Goal: Check status

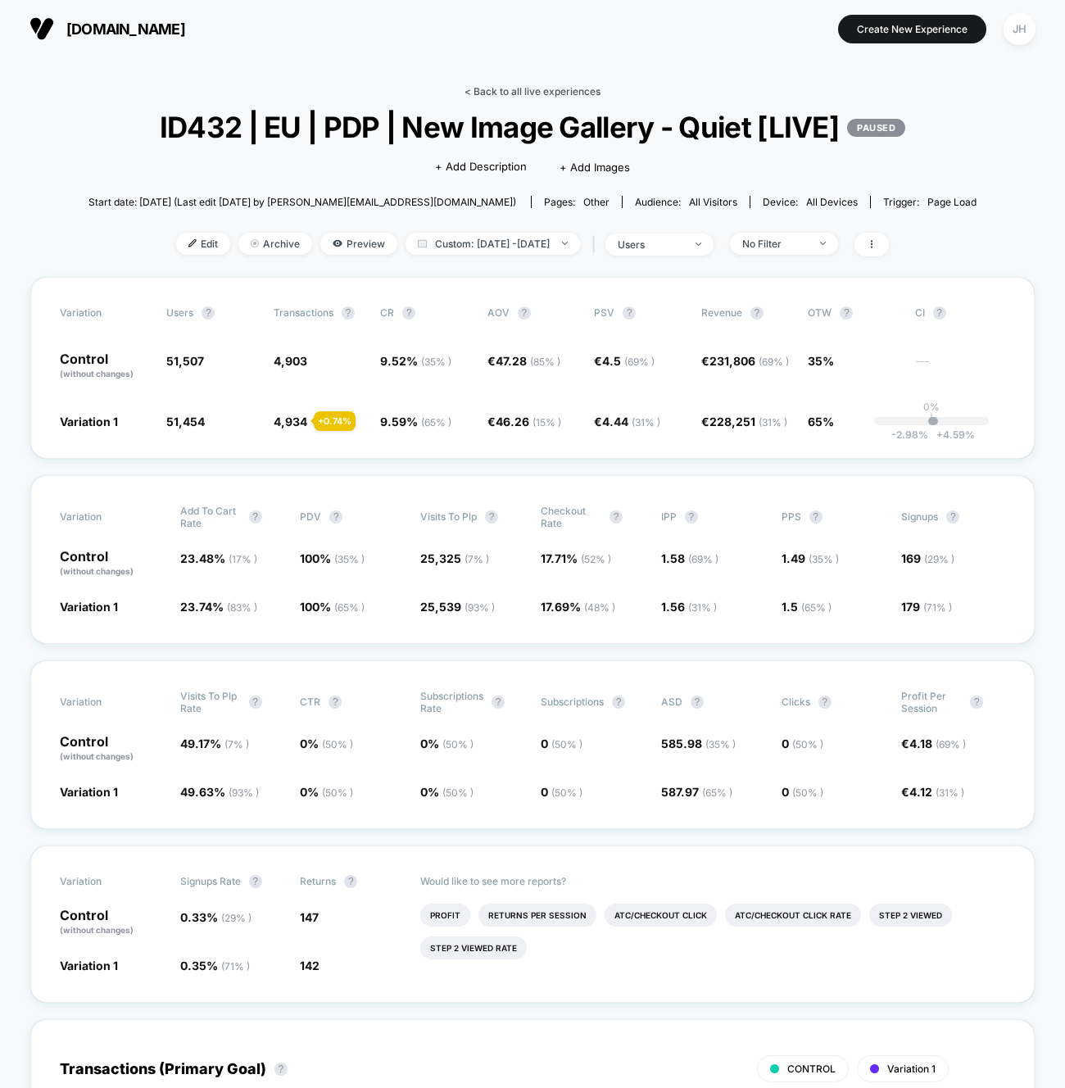
click at [521, 85] on link "< Back to all live experiences" at bounding box center [533, 91] width 136 height 12
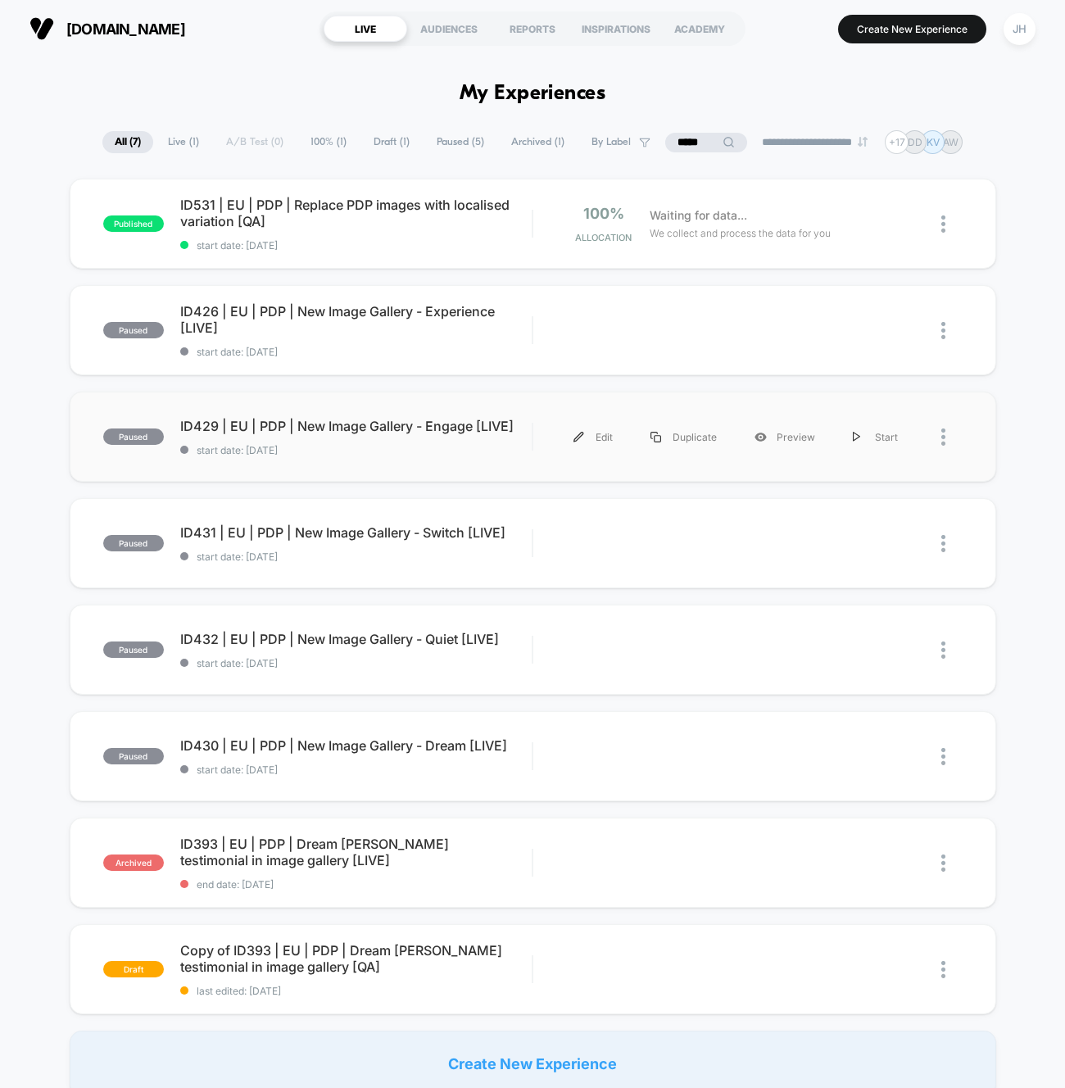
scroll to position [26, 0]
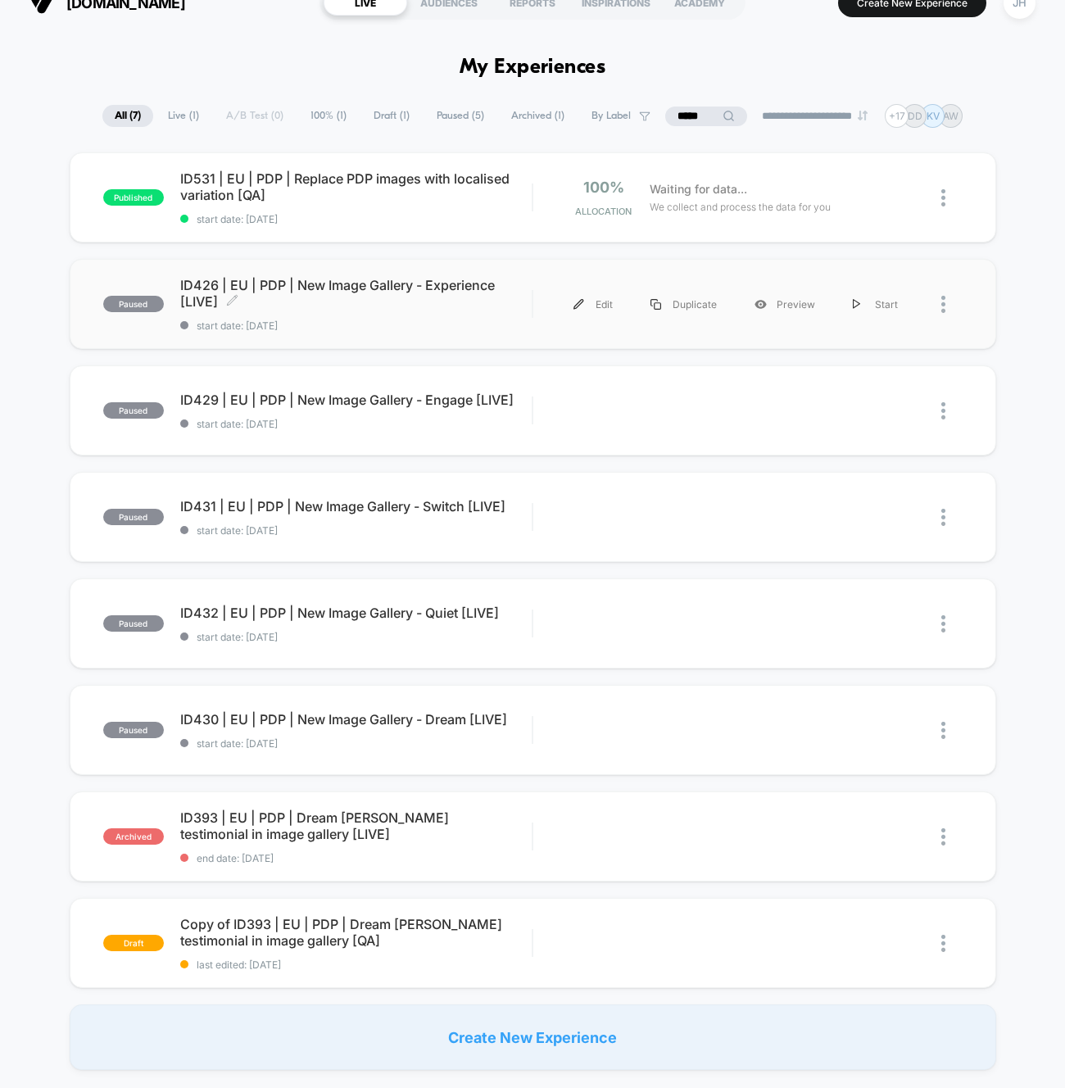
click at [417, 290] on span "ID426 | EU | PDP | New Image Gallery - Experience [LIVE] Click to edit experien…" at bounding box center [356, 293] width 352 height 33
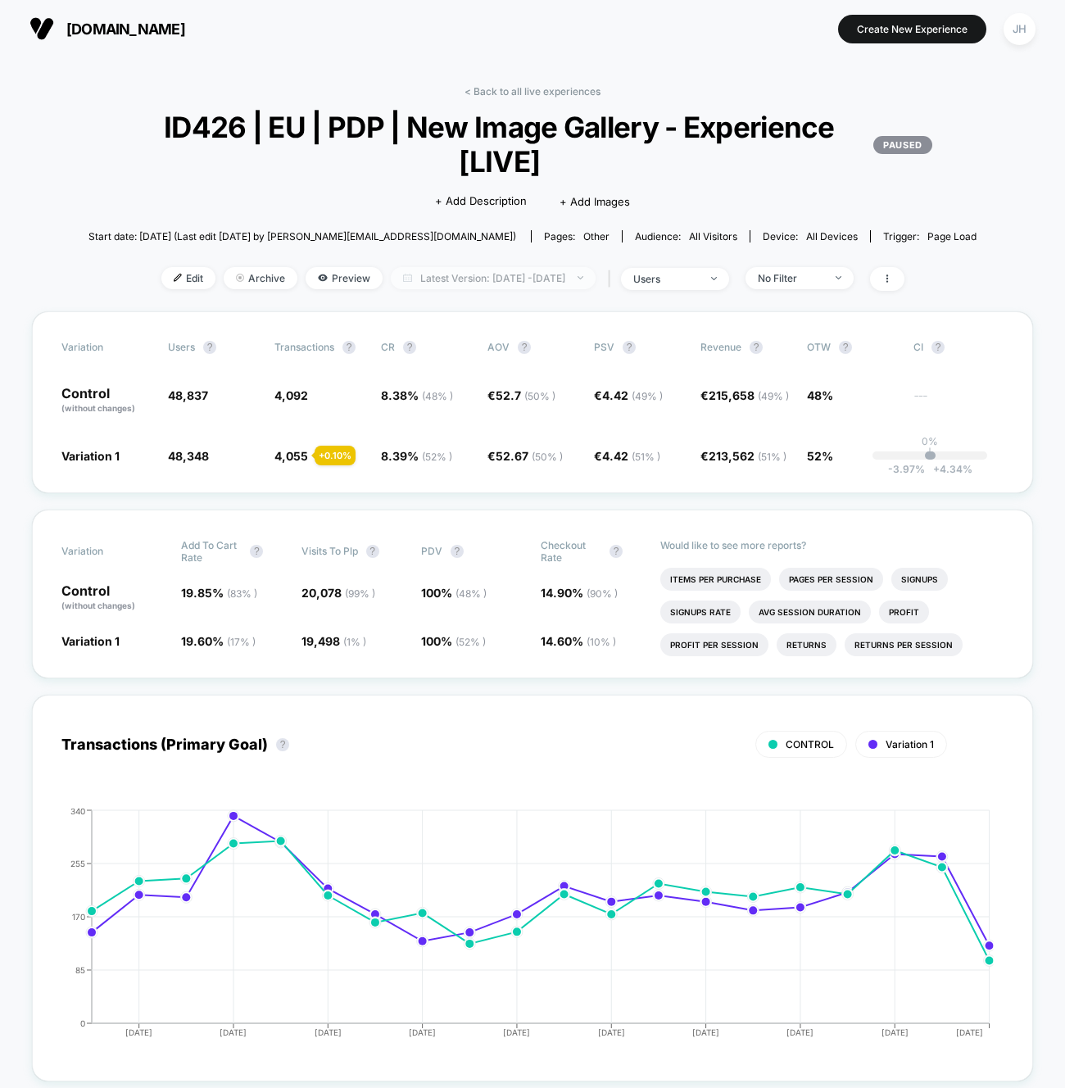
click at [536, 272] on span "Latest Version: Sep 11, 2025 - Oct 1, 2025" at bounding box center [493, 278] width 205 height 22
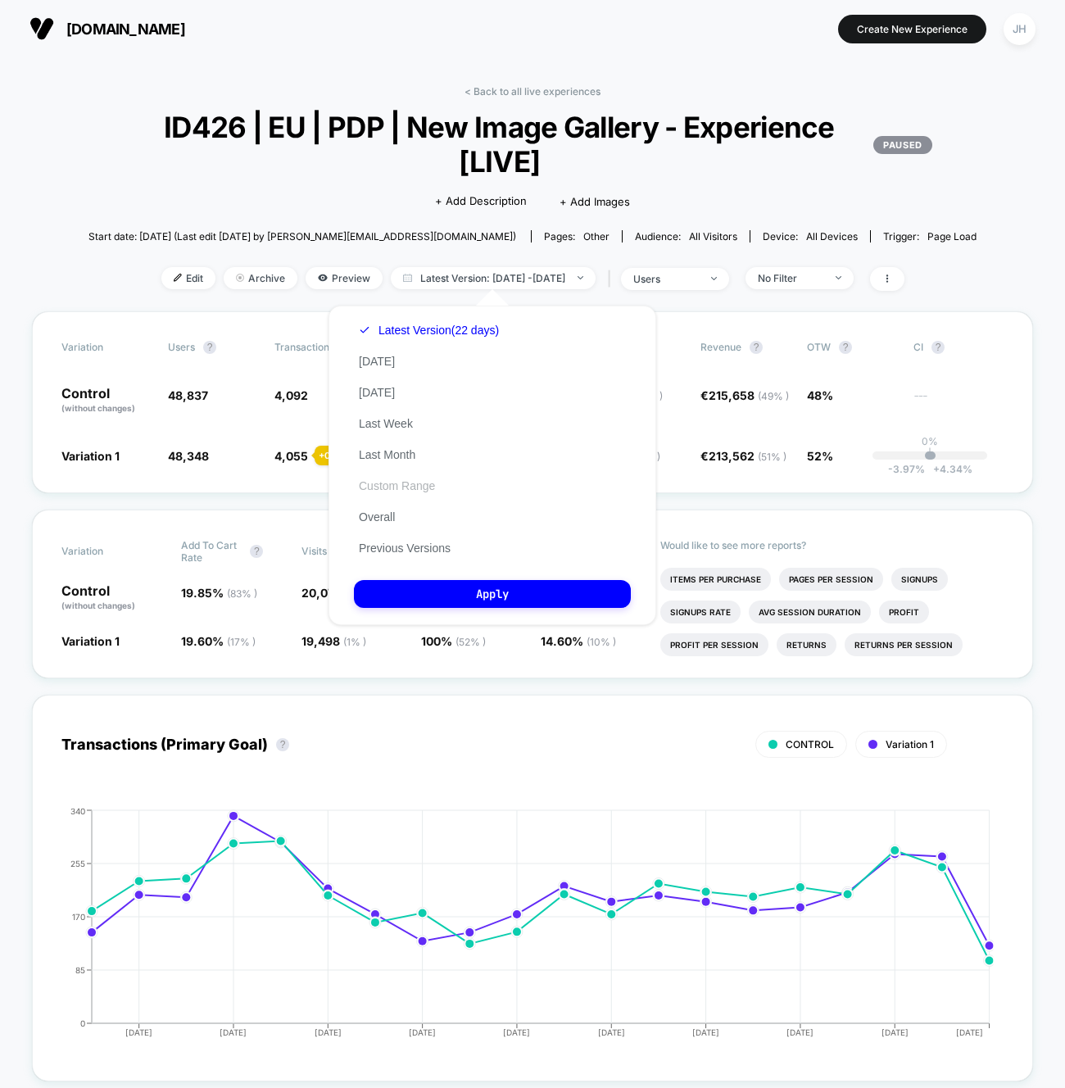
click at [403, 492] on button "Custom Range" at bounding box center [397, 486] width 86 height 15
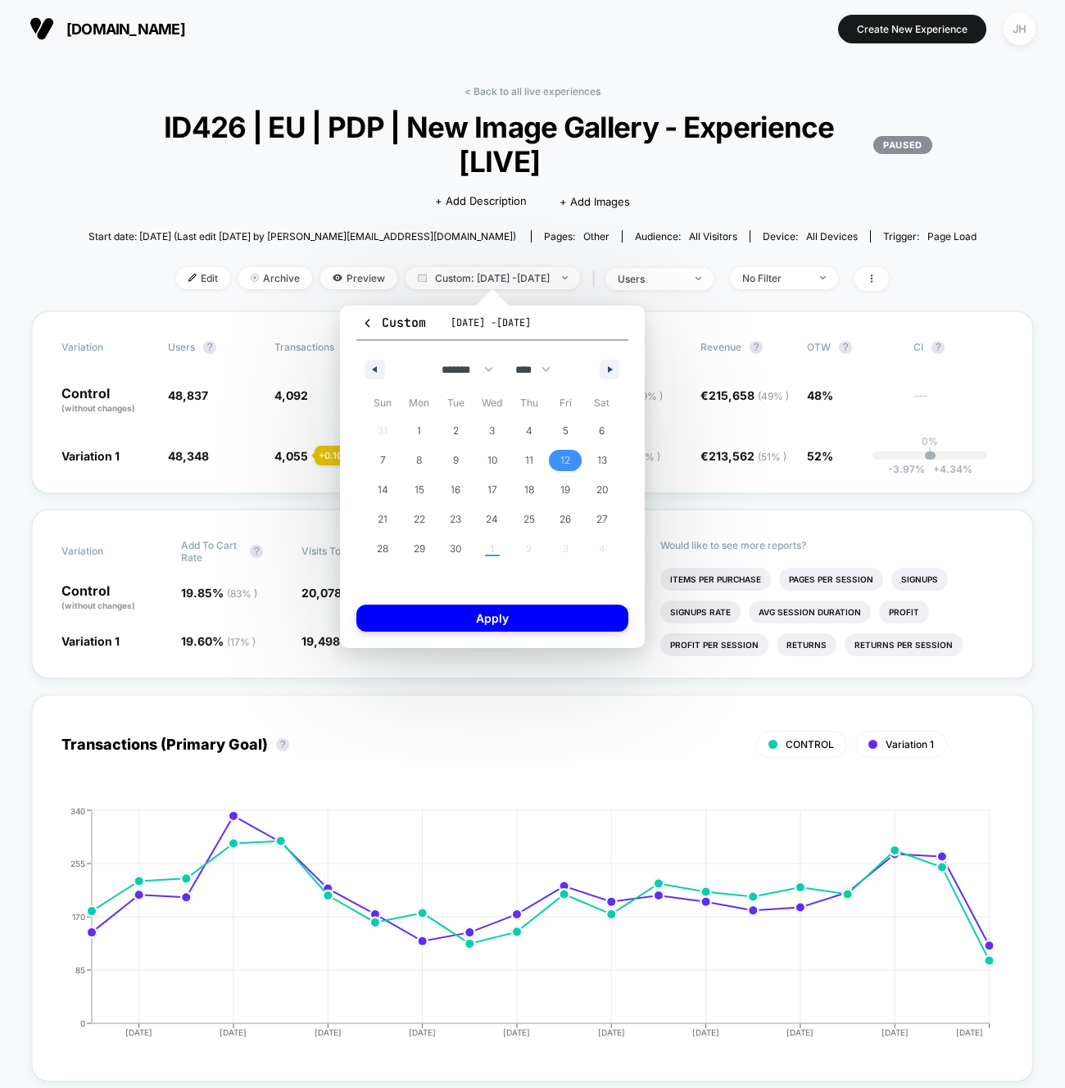
click at [555, 461] on span "12" at bounding box center [565, 460] width 37 height 21
click at [422, 545] on span "29" at bounding box center [419, 548] width 11 height 29
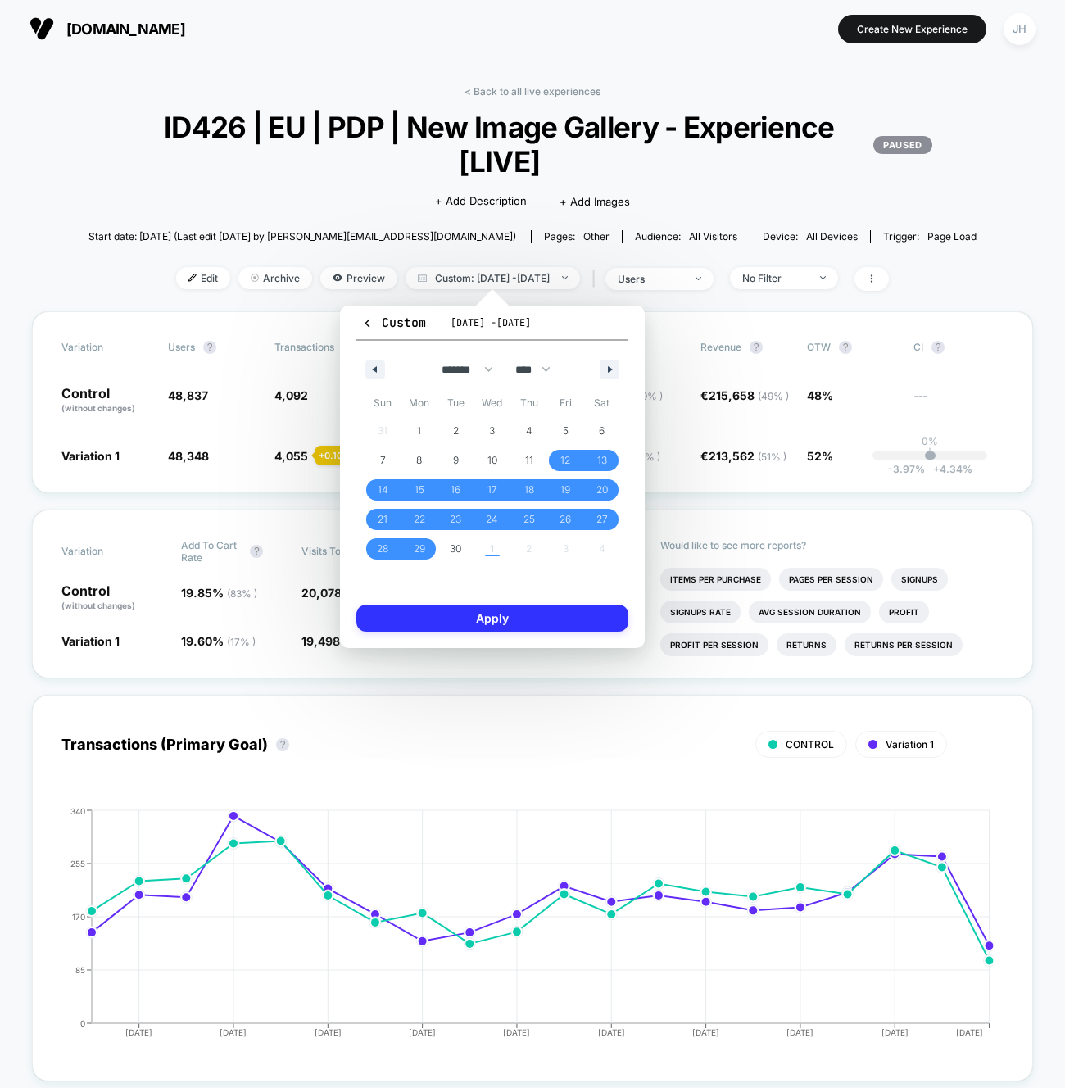
click at [471, 615] on button "Apply" at bounding box center [492, 618] width 272 height 27
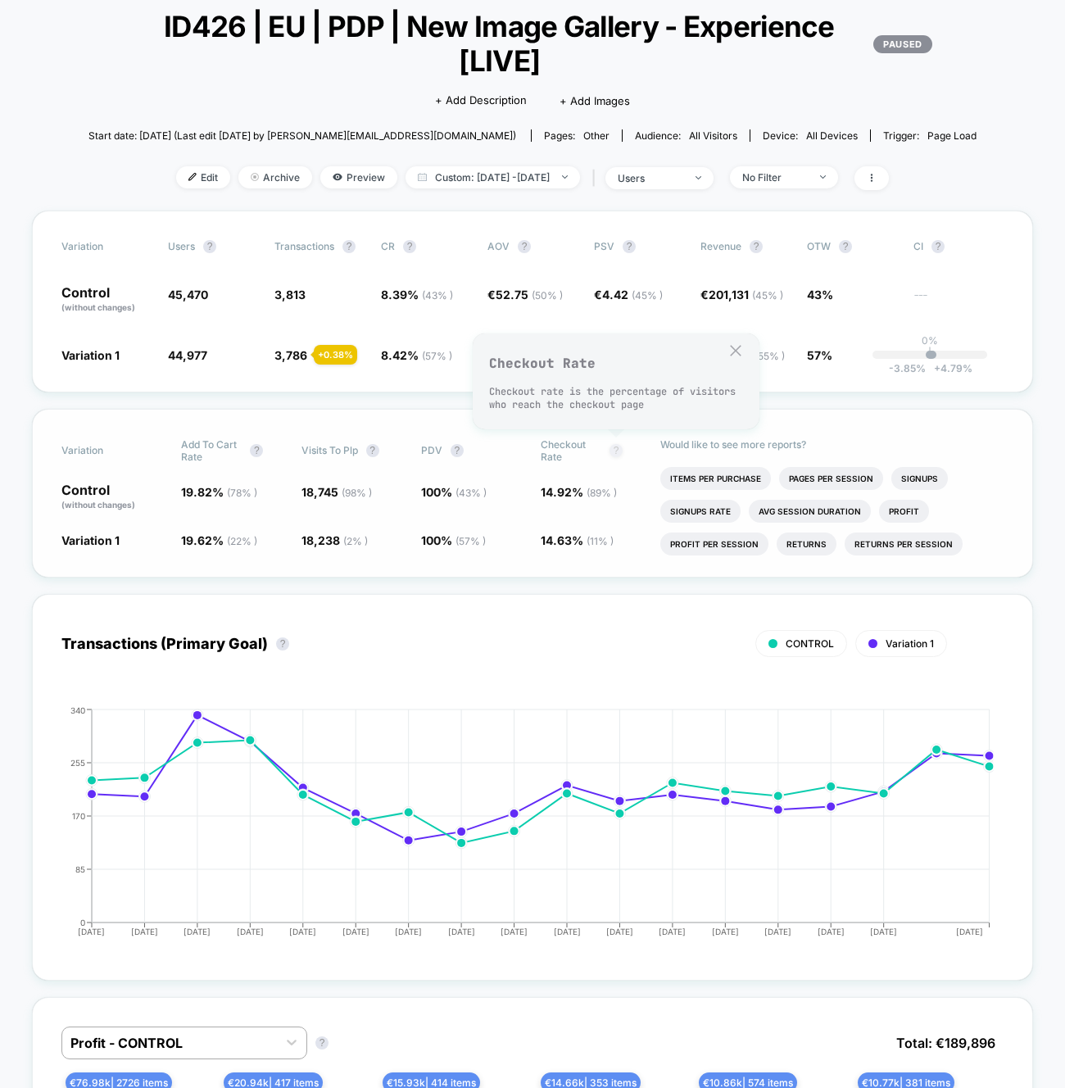
scroll to position [103, 0]
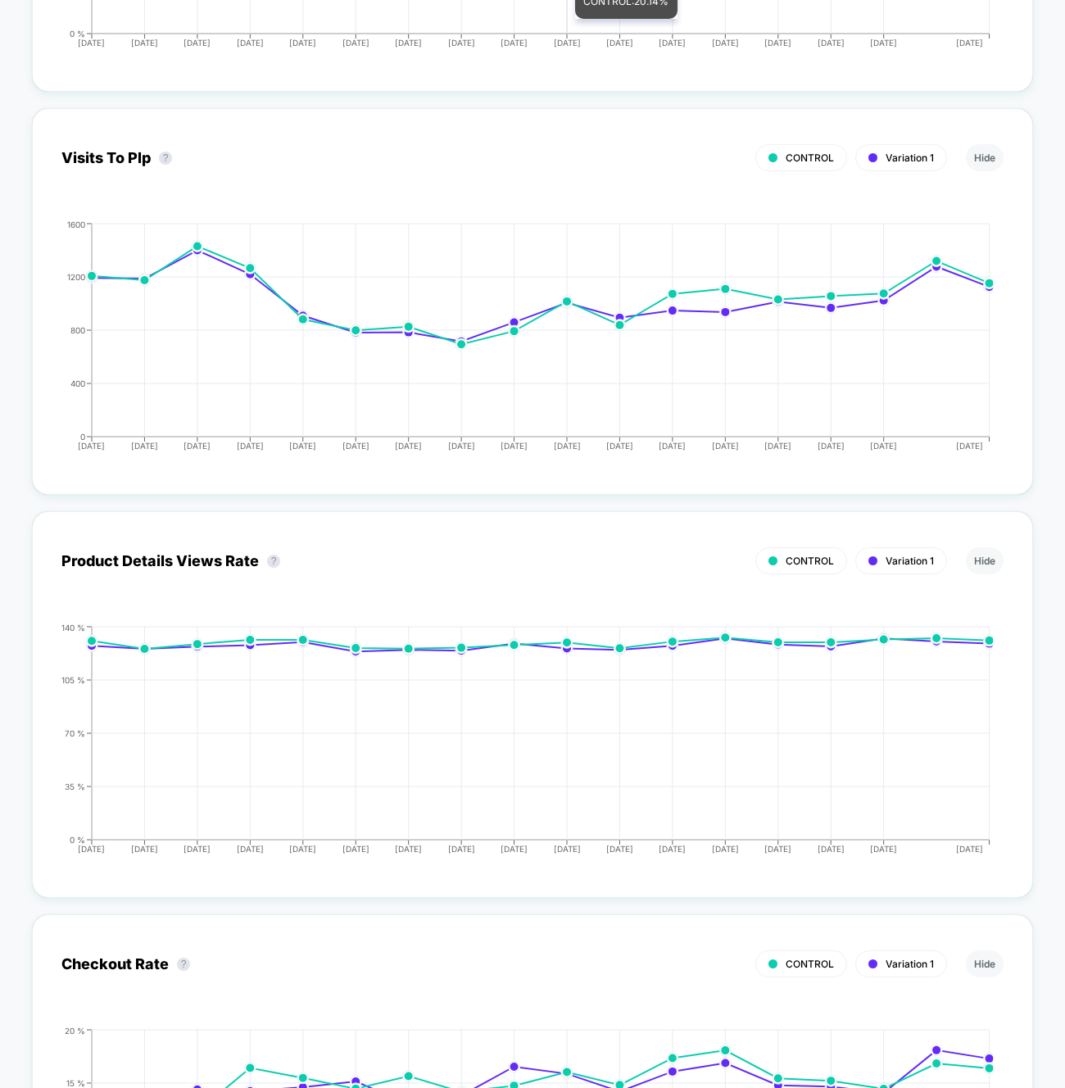
scroll to position [3165, 0]
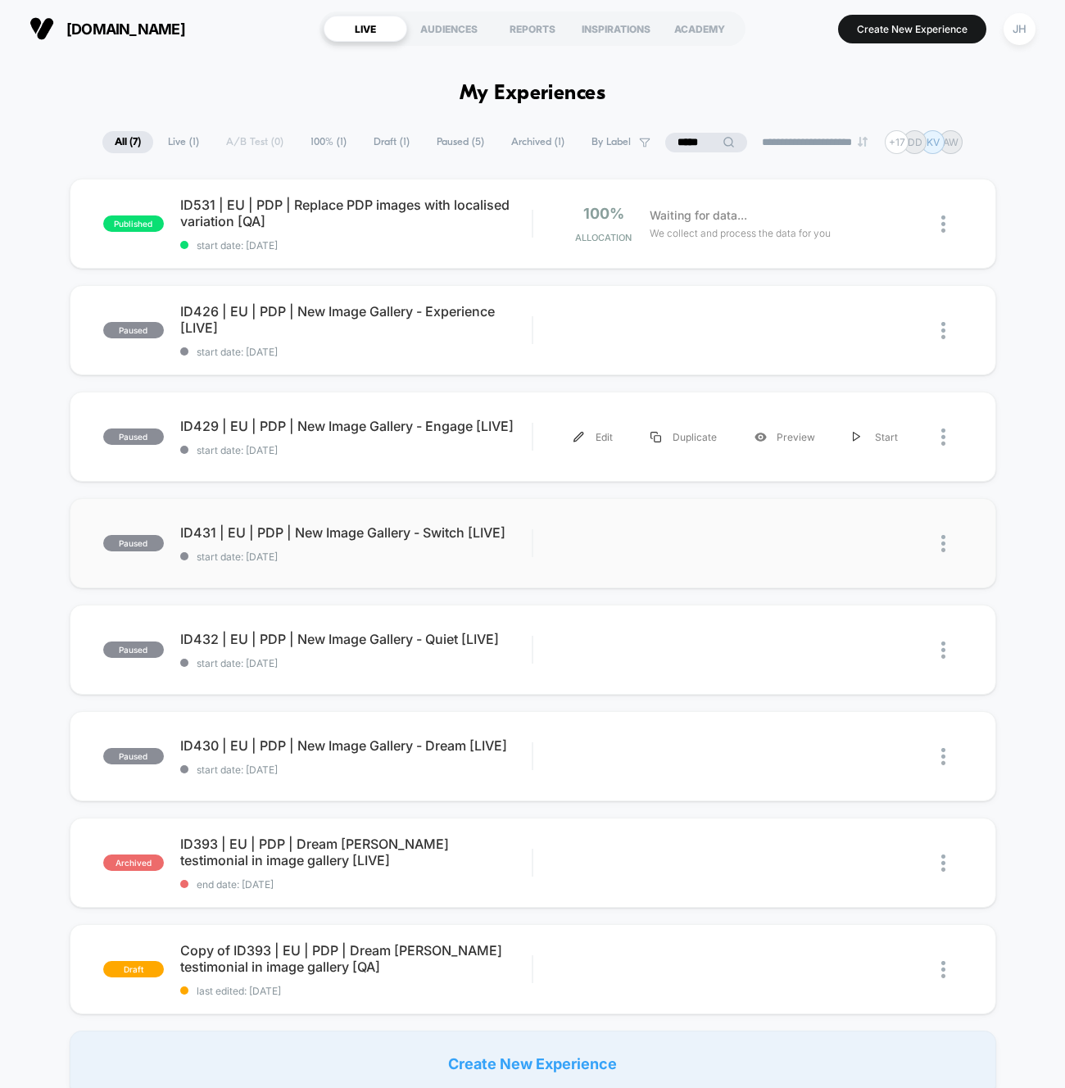
scroll to position [19, 0]
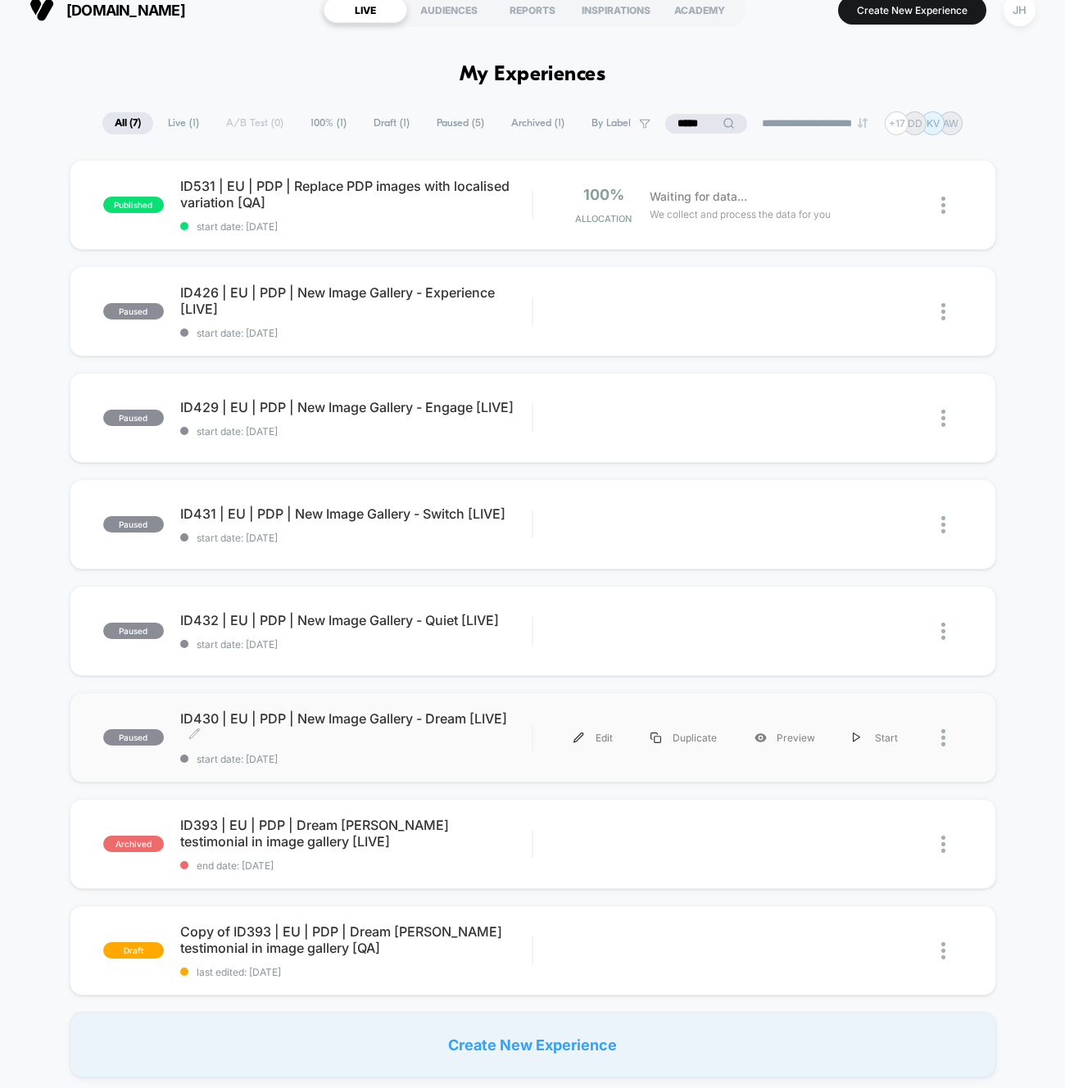
click at [408, 719] on span "ID430 | EU | PDP | New Image Gallery - Dream [LIVE] Click to edit experience de…" at bounding box center [356, 726] width 352 height 33
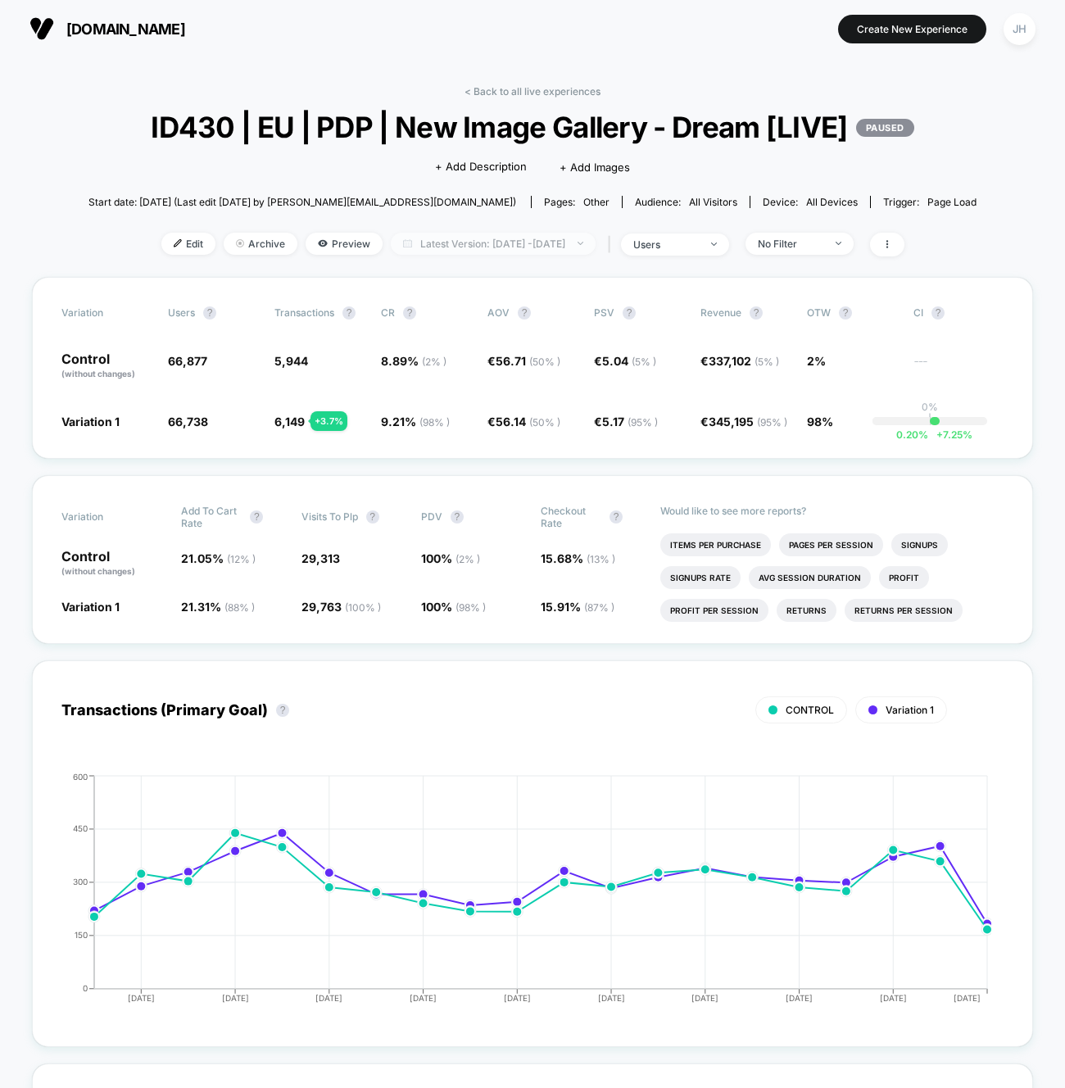
click at [517, 243] on span "Latest Version: Sep 11, 2025 - Oct 1, 2025" at bounding box center [493, 244] width 205 height 22
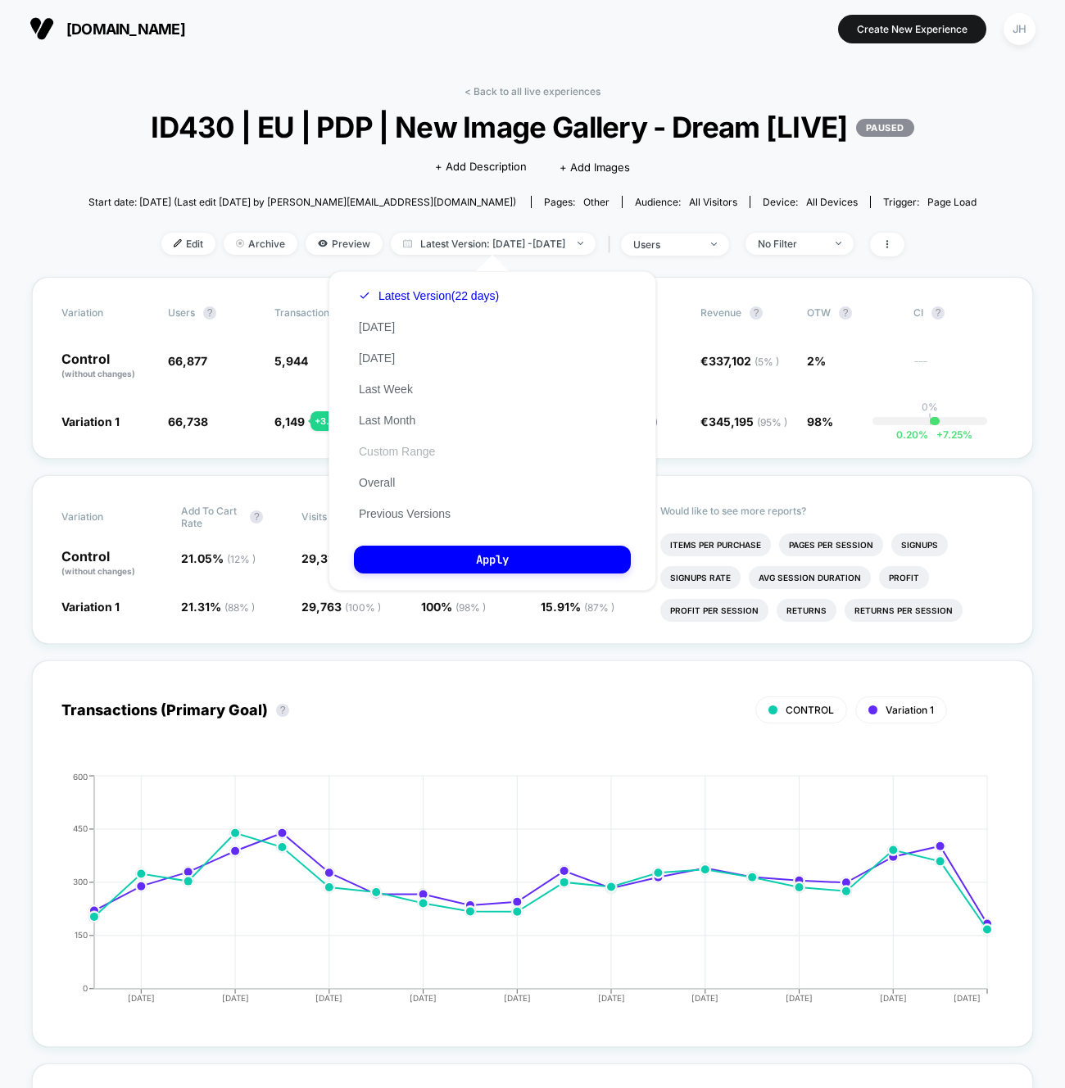
click at [412, 451] on button "Custom Range" at bounding box center [397, 451] width 86 height 15
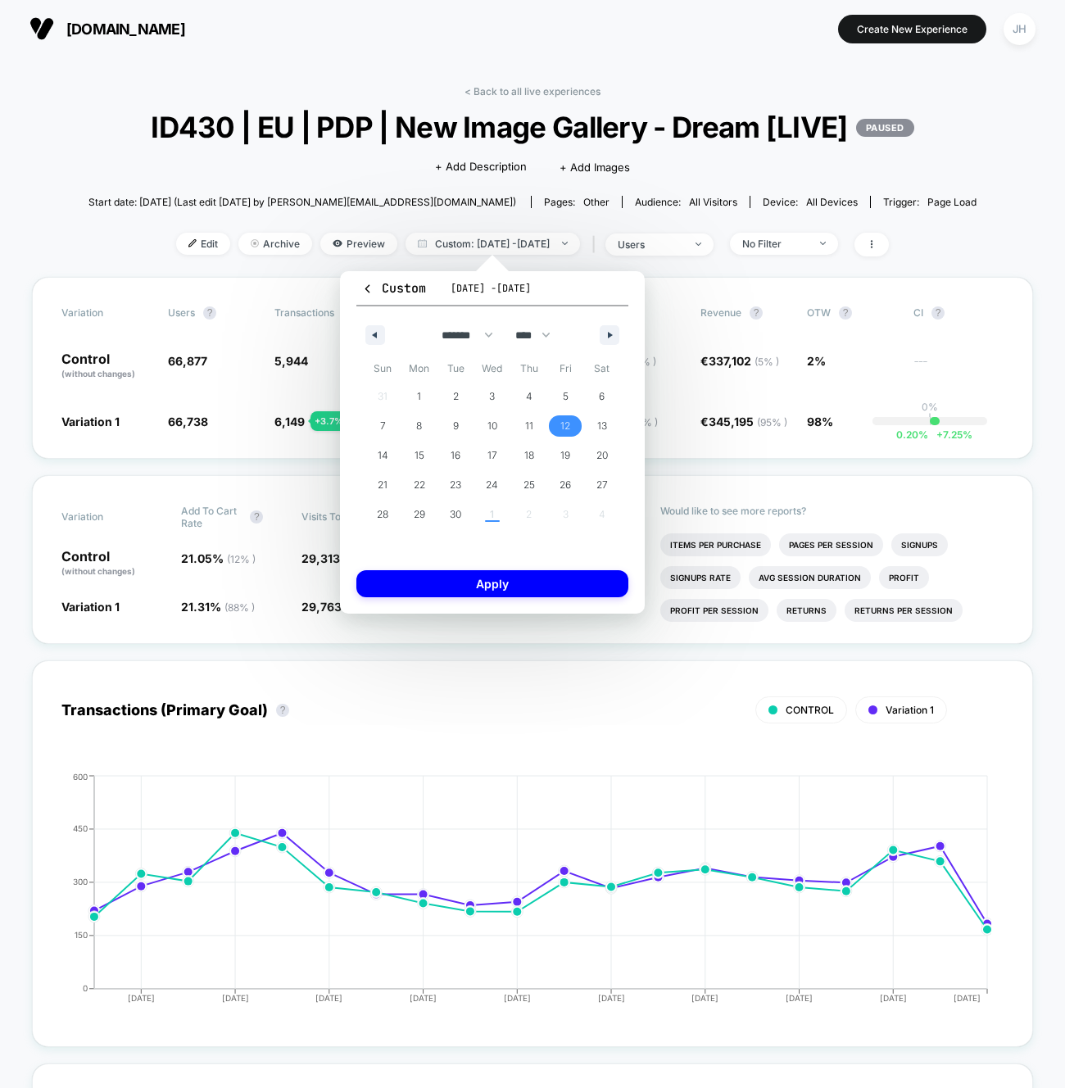
click at [559, 421] on span "12" at bounding box center [565, 425] width 37 height 21
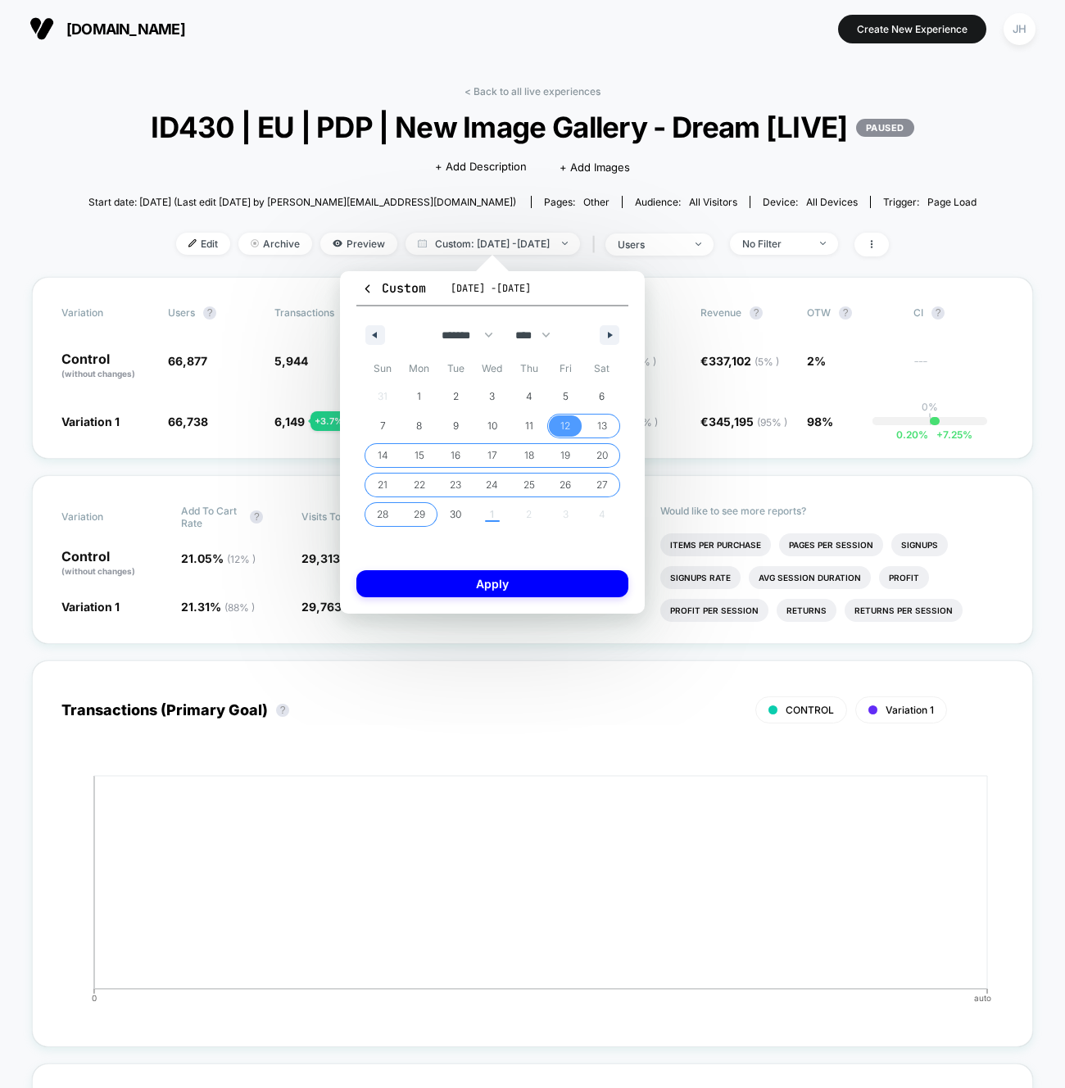
click at [424, 510] on span "29" at bounding box center [419, 514] width 11 height 29
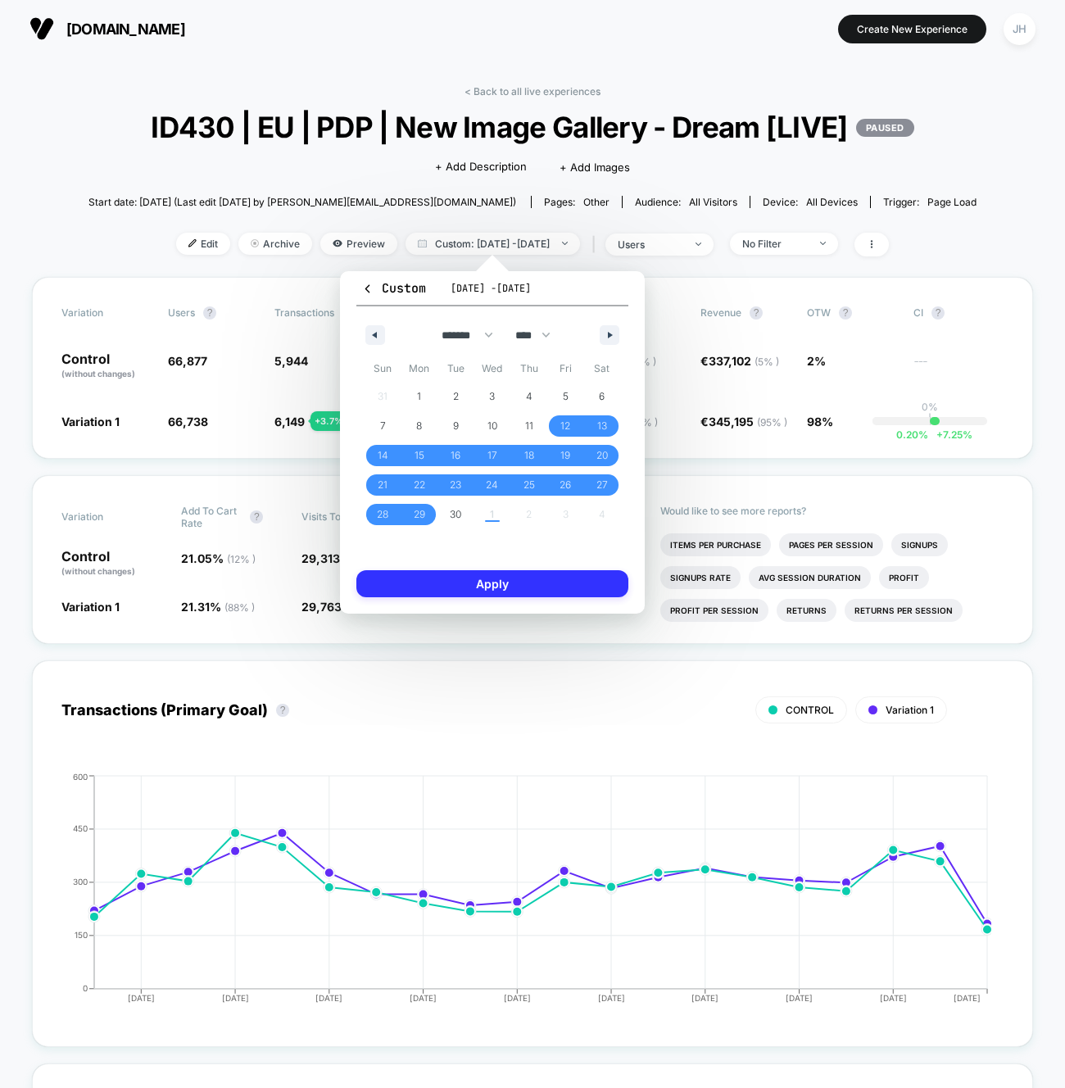
click at [492, 587] on button "Apply" at bounding box center [492, 583] width 272 height 27
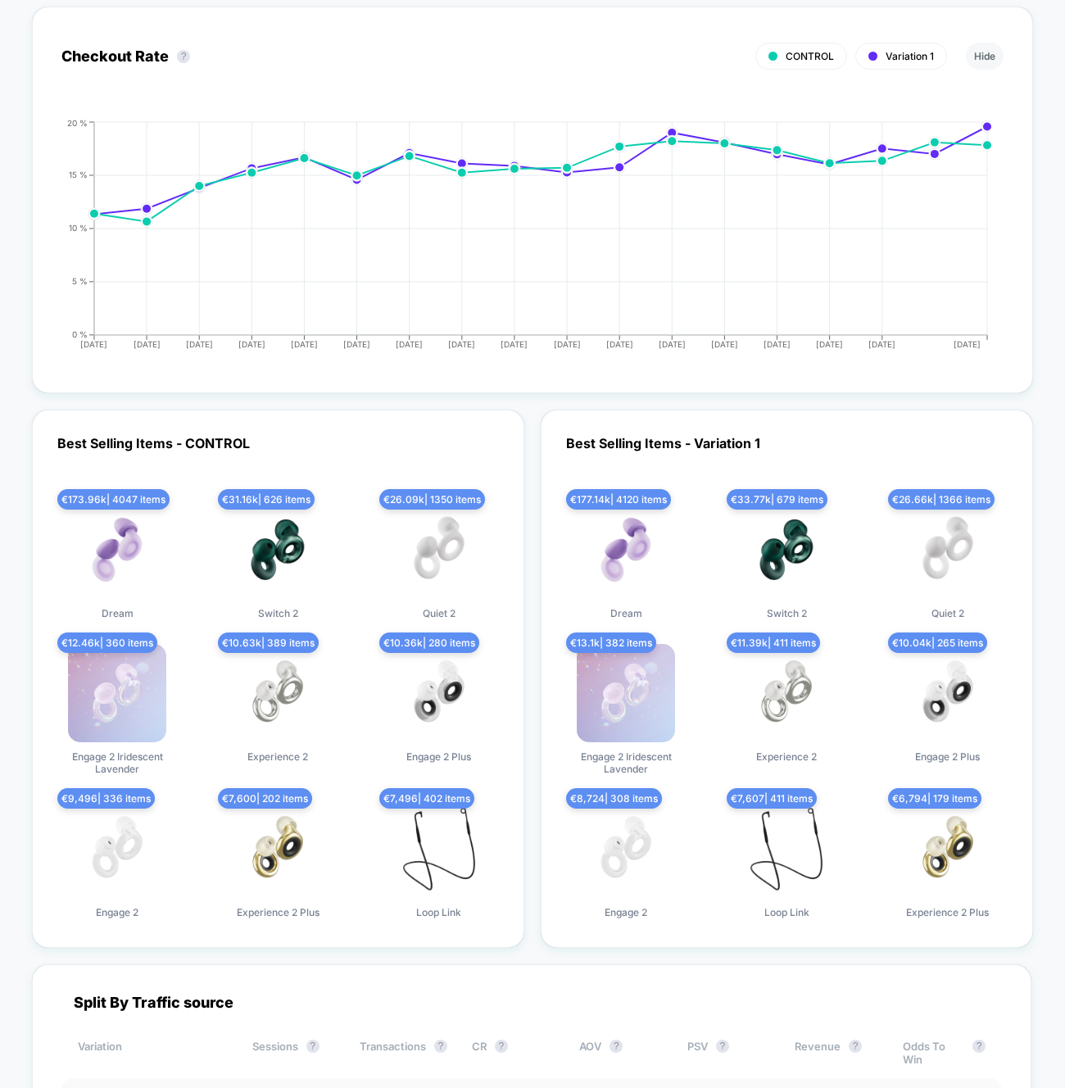
scroll to position [4330, 0]
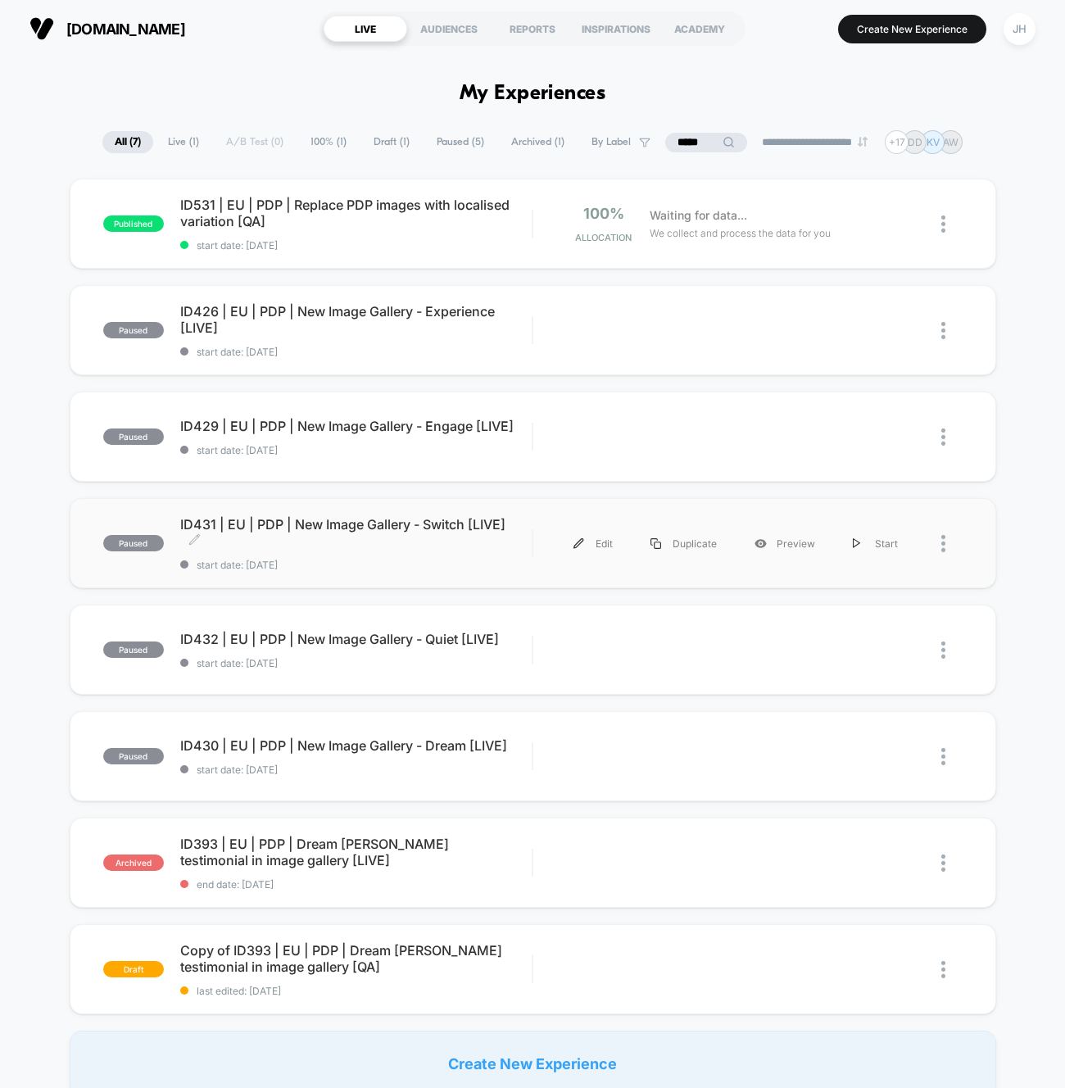
click at [347, 538] on span "ID431 | EU | PDP | New Image Gallery - Switch [LIVE] Click to edit experience d…" at bounding box center [356, 532] width 352 height 33
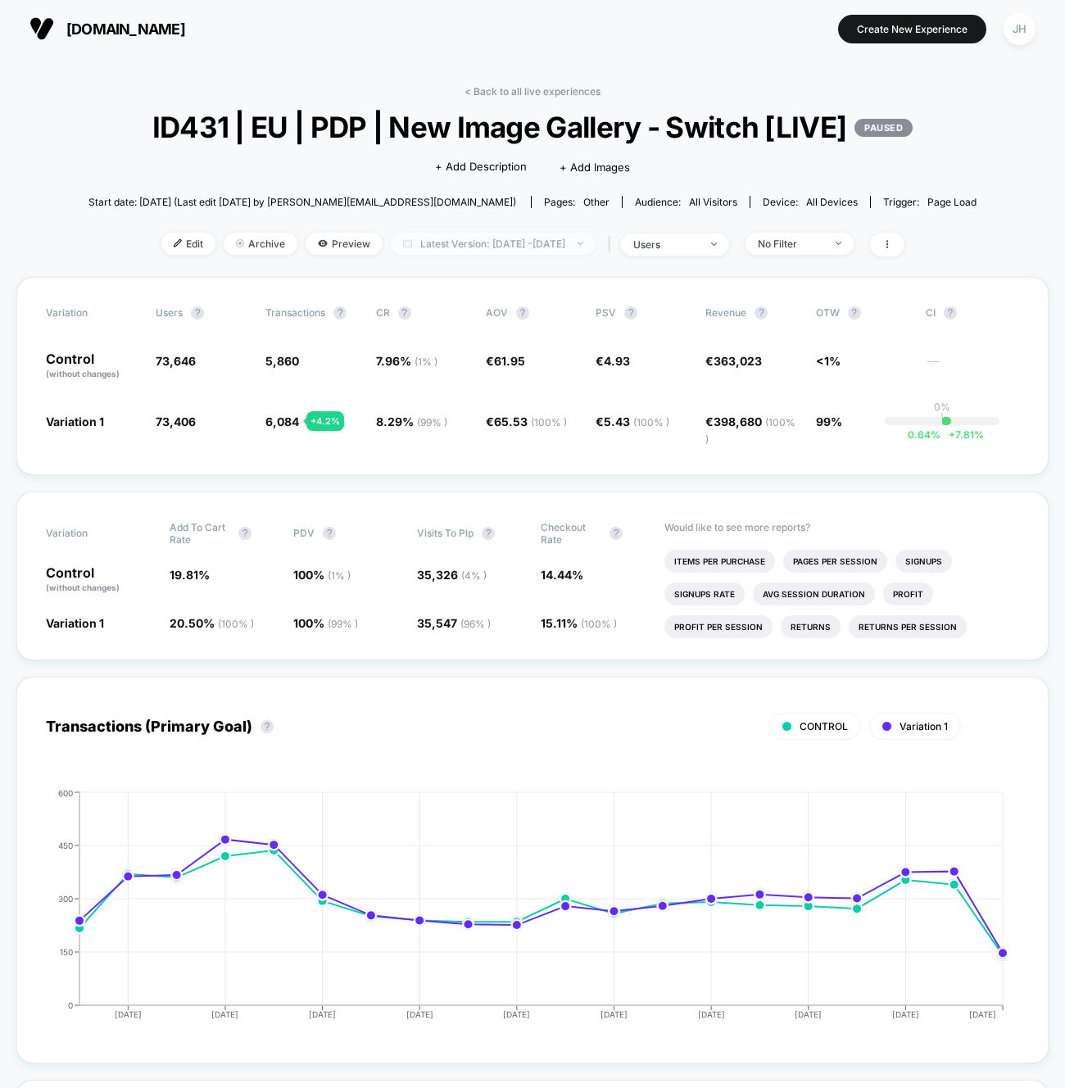
click at [470, 252] on span "Latest Version: Sep 11, 2025 - Oct 1, 2025" at bounding box center [493, 244] width 205 height 22
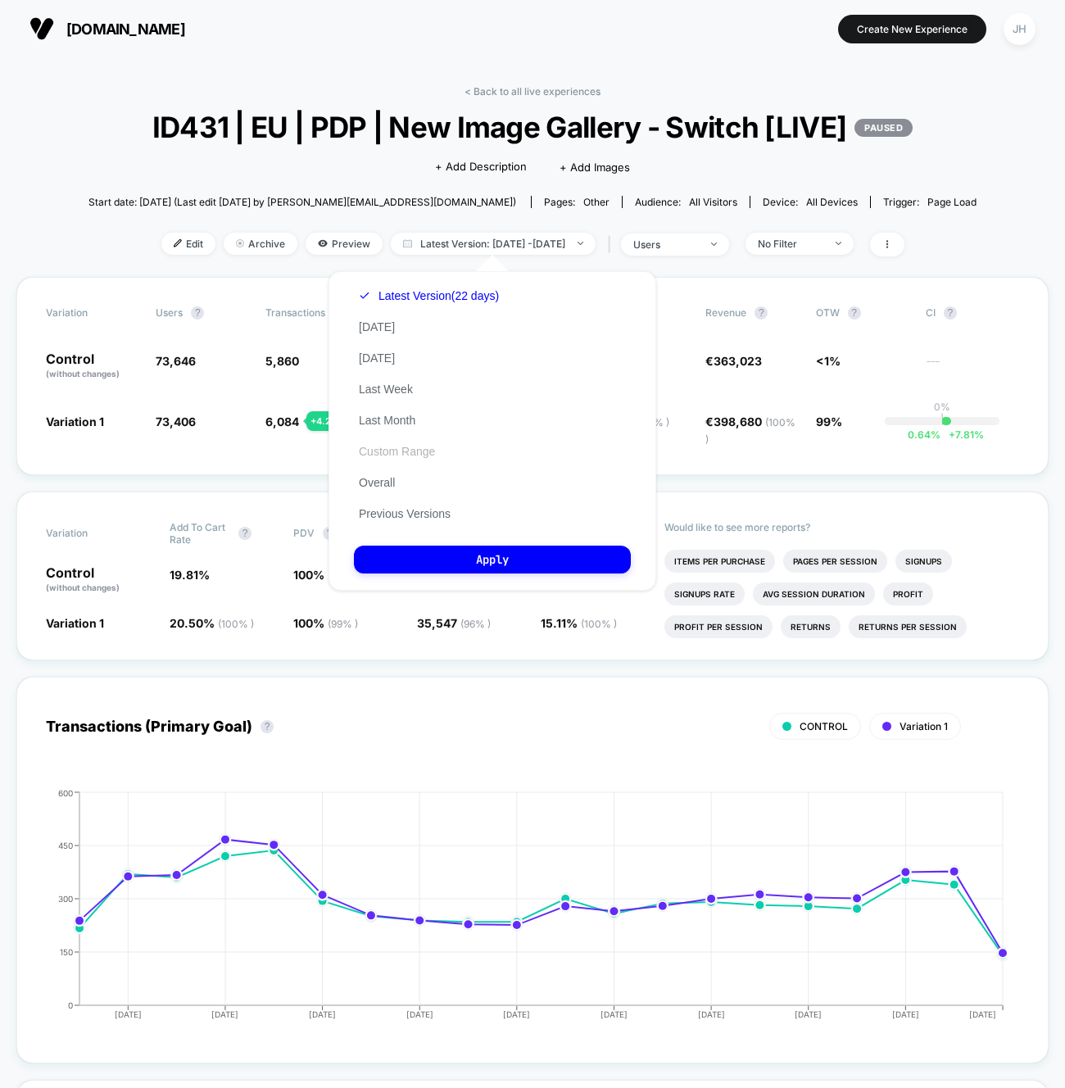
click at [426, 446] on button "Custom Range" at bounding box center [397, 451] width 86 height 15
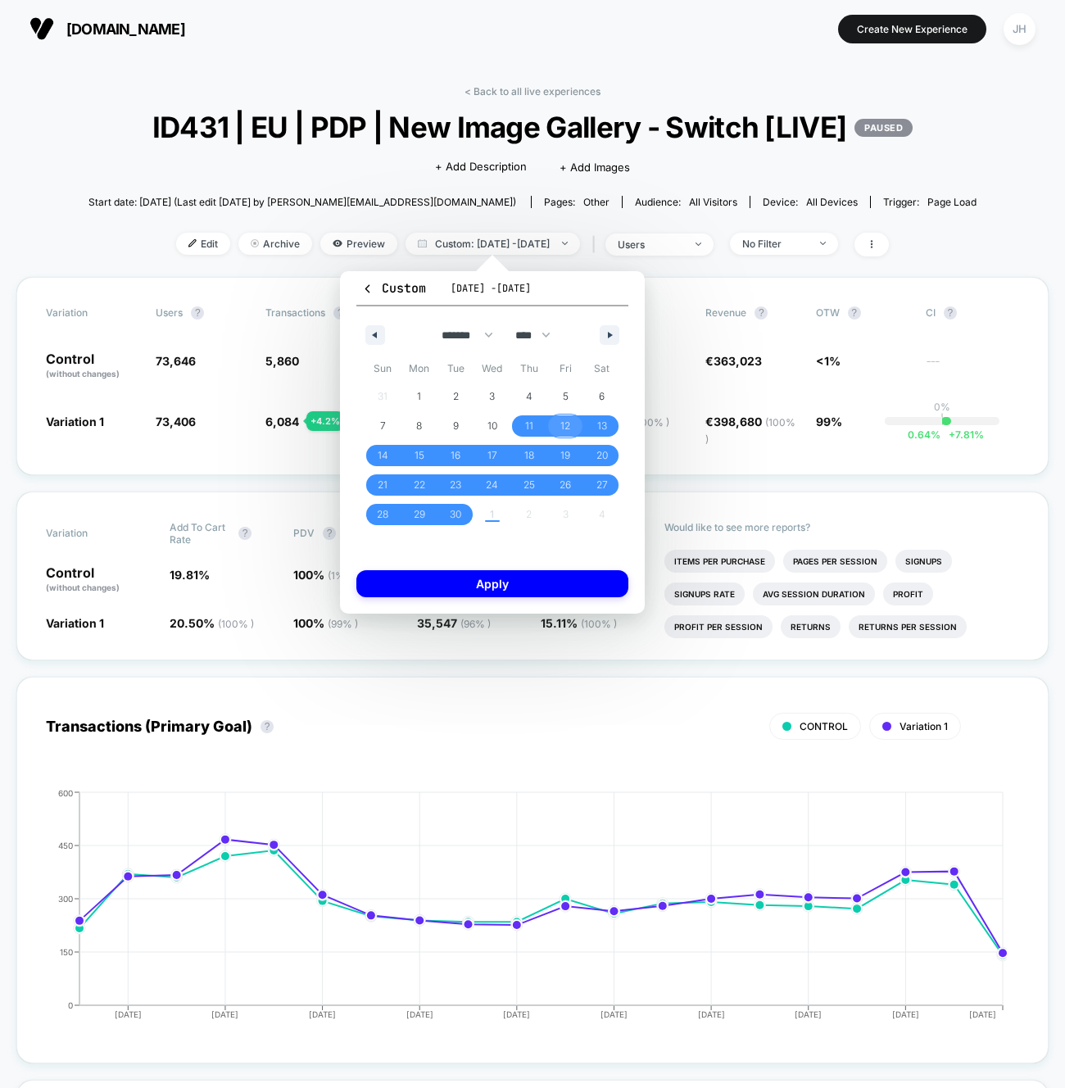
click at [569, 425] on span "12" at bounding box center [565, 425] width 10 height 29
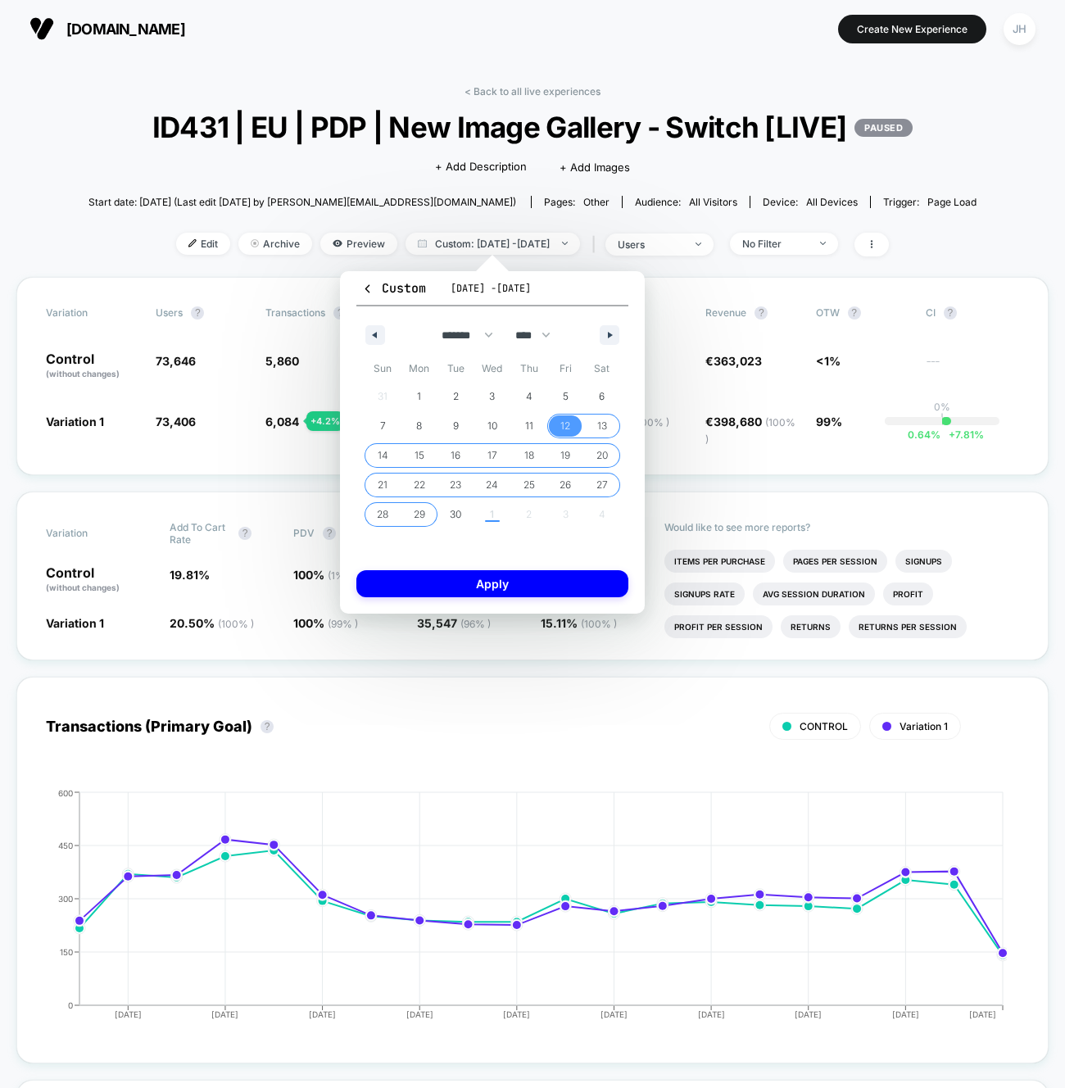
click at [427, 510] on span "29" at bounding box center [419, 514] width 37 height 21
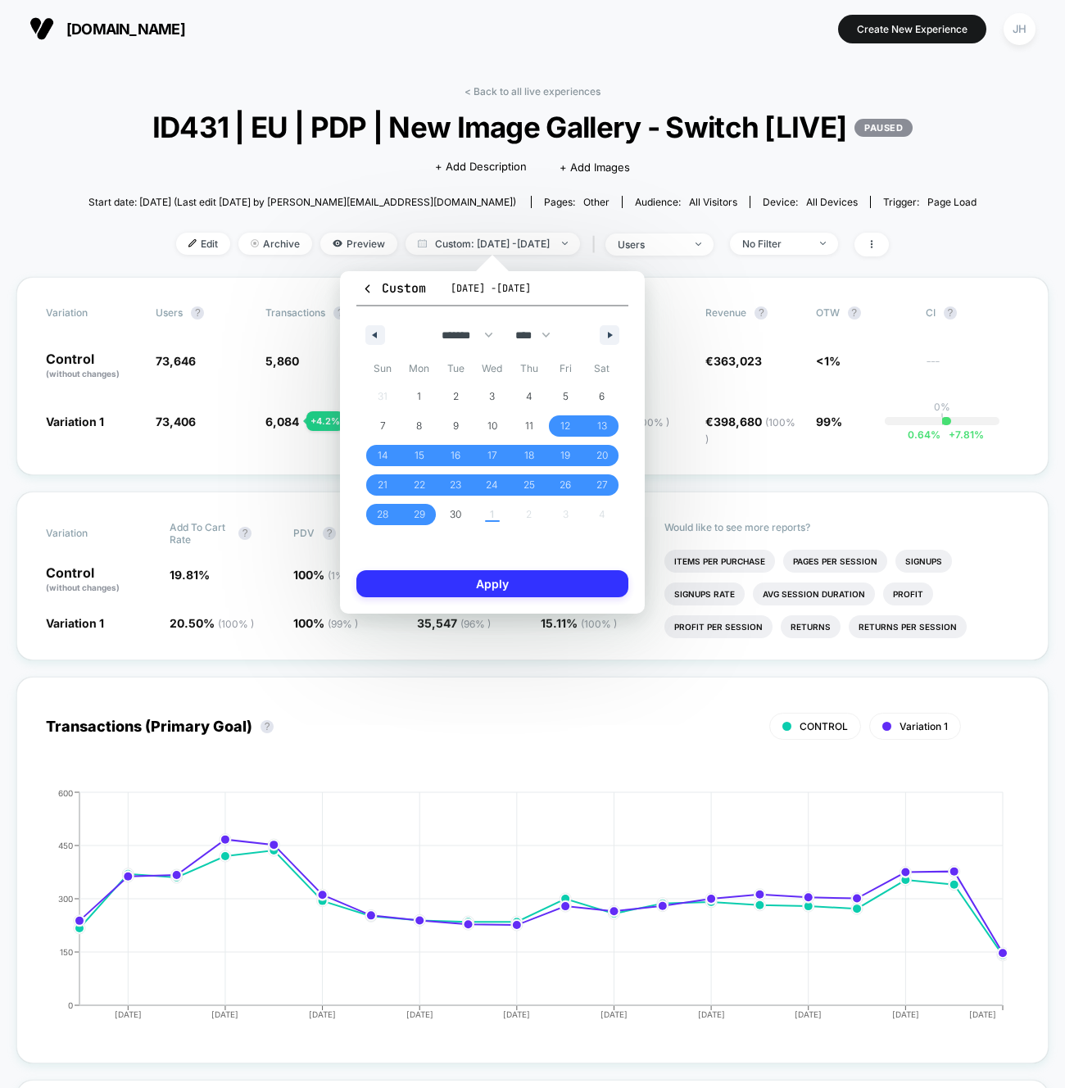
click at [483, 582] on button "Apply" at bounding box center [492, 583] width 272 height 27
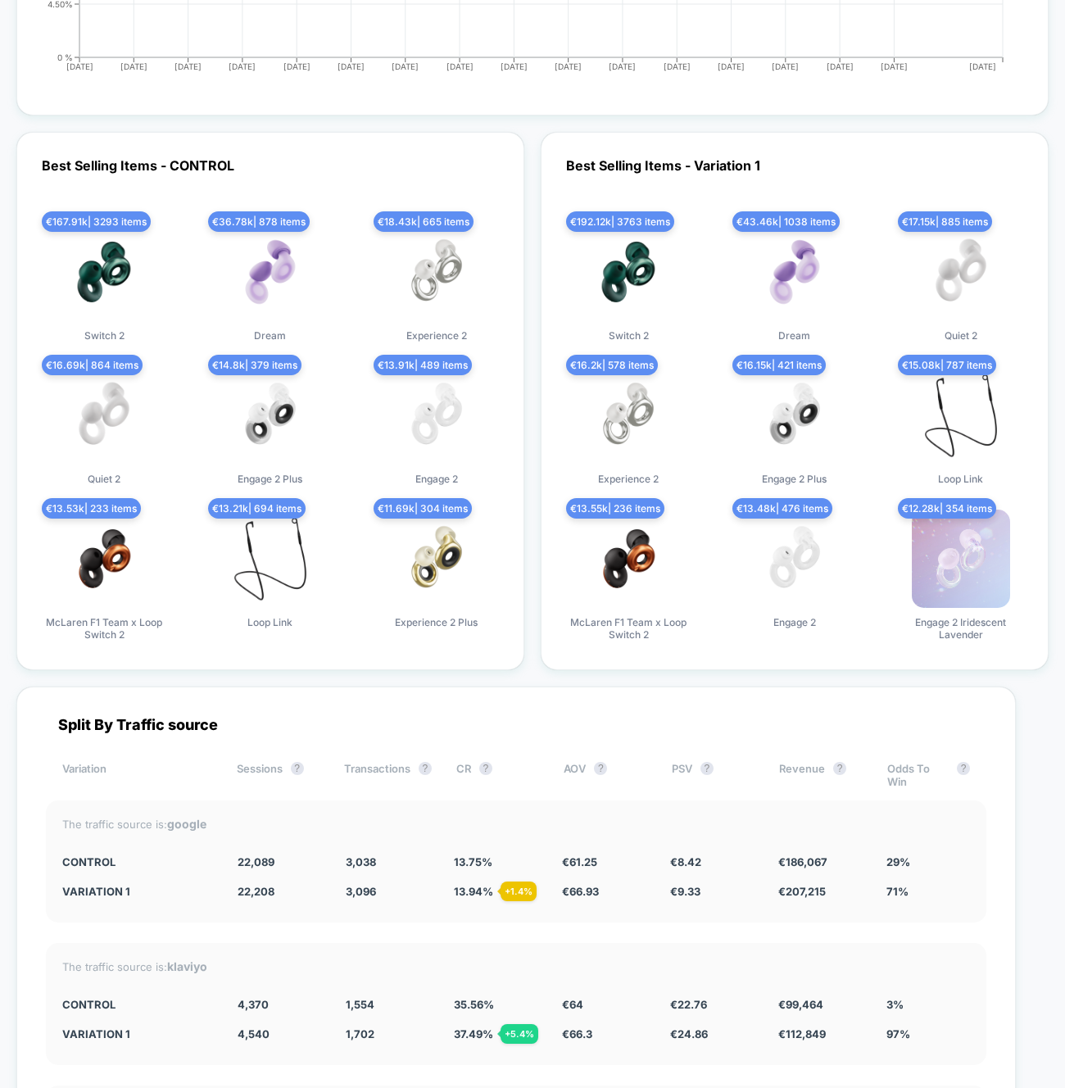
scroll to position [4629, 0]
